Goal: Task Accomplishment & Management: Manage account settings

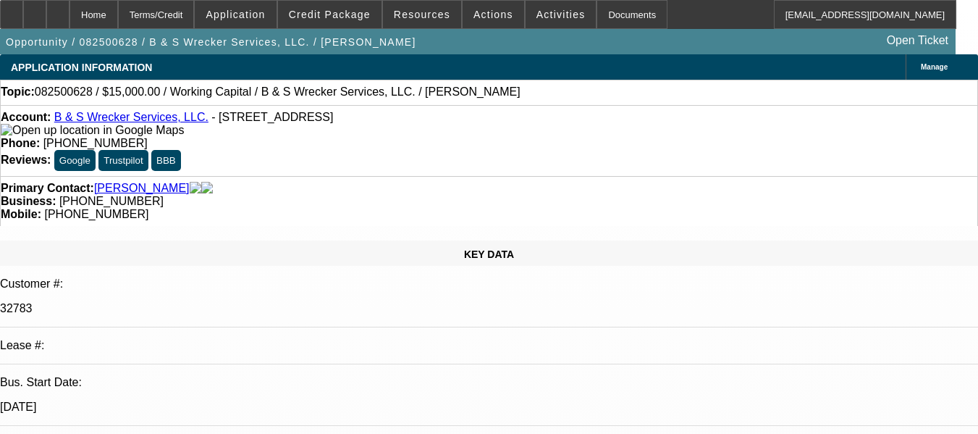
select select "0"
select select "2"
select select "0.1"
select select "4"
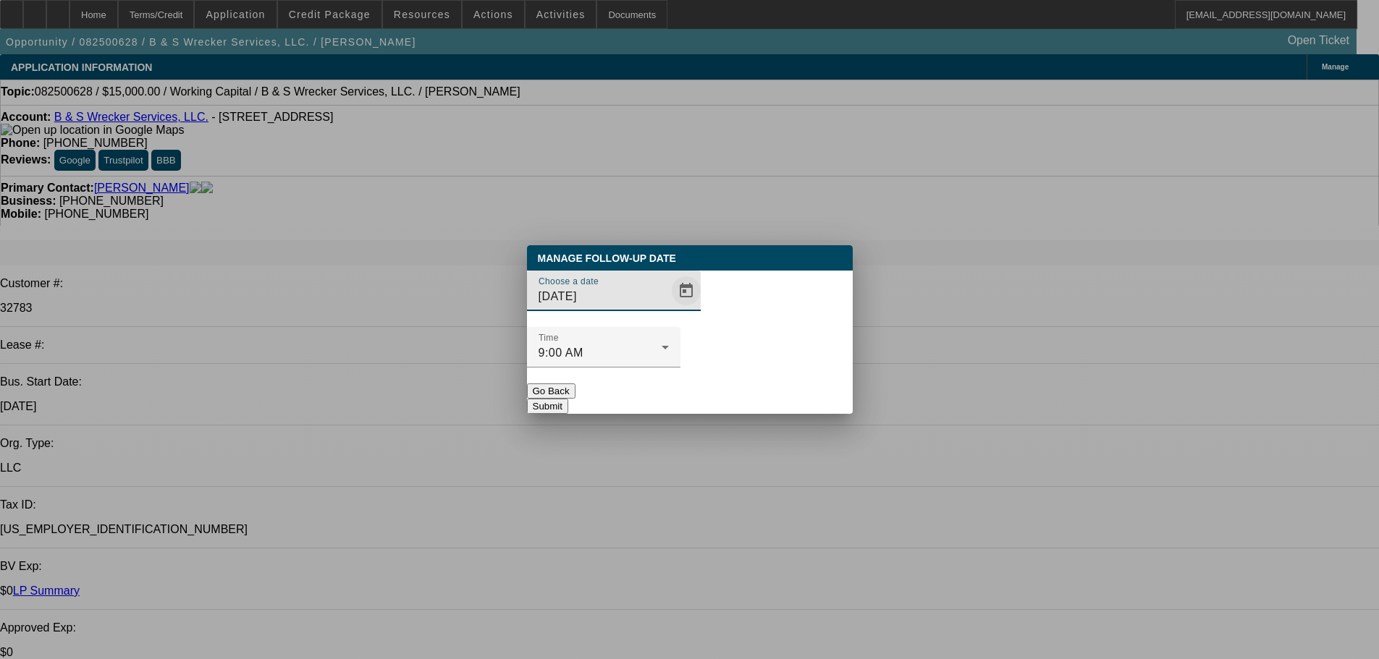
click at [669, 308] on span "Open calendar" at bounding box center [686, 291] width 35 height 35
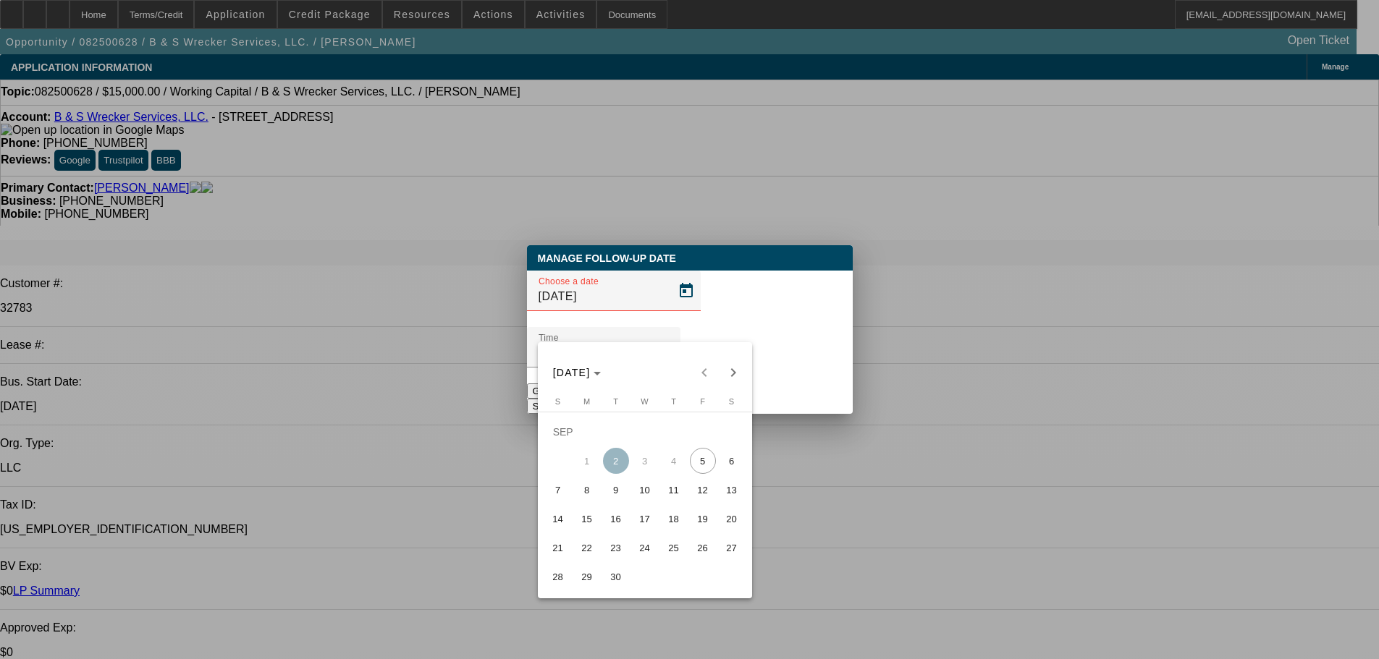
click at [698, 433] on span "5" at bounding box center [703, 461] width 26 height 26
type input "[DATE]"
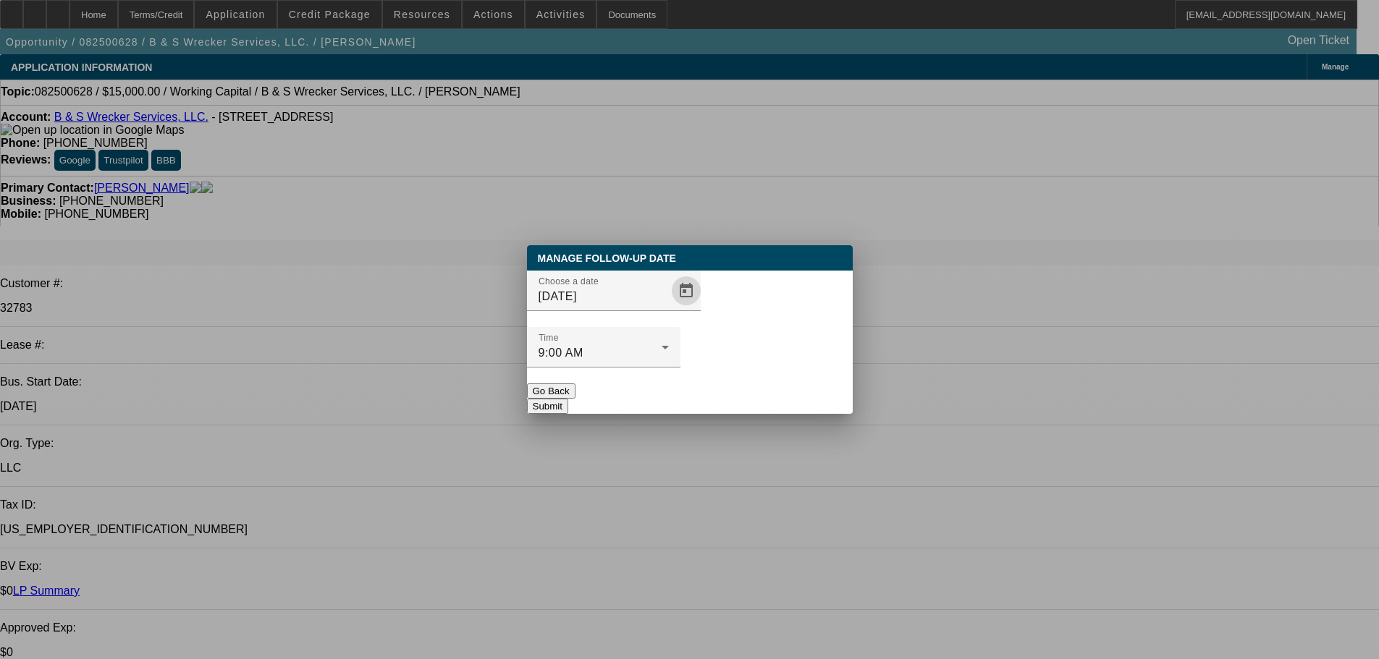
click at [568, 399] on button "Submit" at bounding box center [547, 406] width 41 height 15
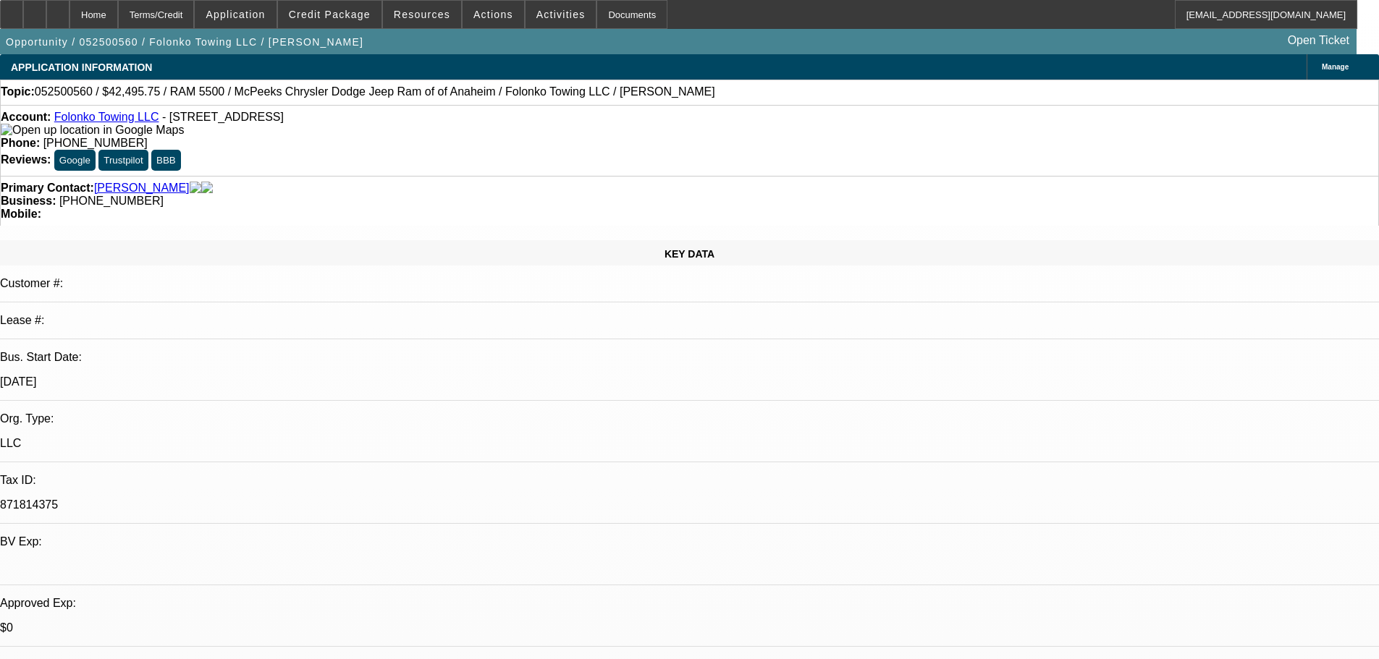
select select "0.15"
select select "0"
select select "2"
select select "0.1"
select select "4"
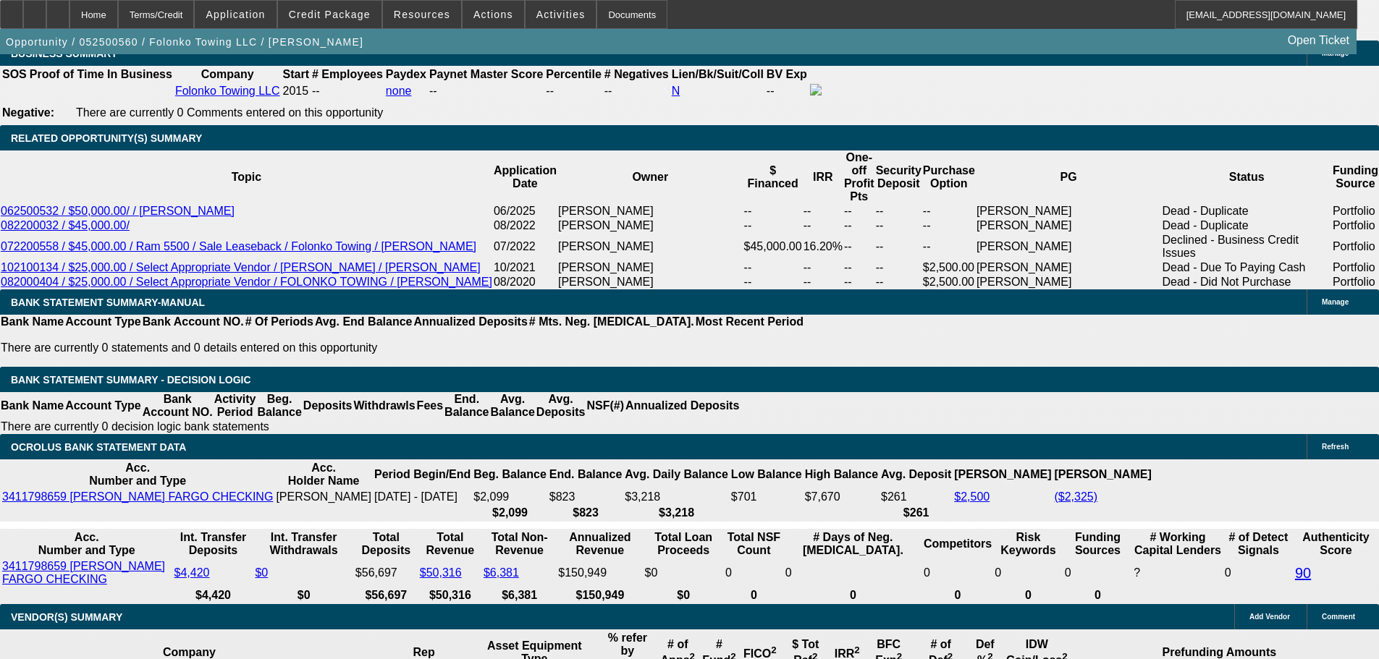
scroll to position [2388, 0]
